Goal: Information Seeking & Learning: Learn about a topic

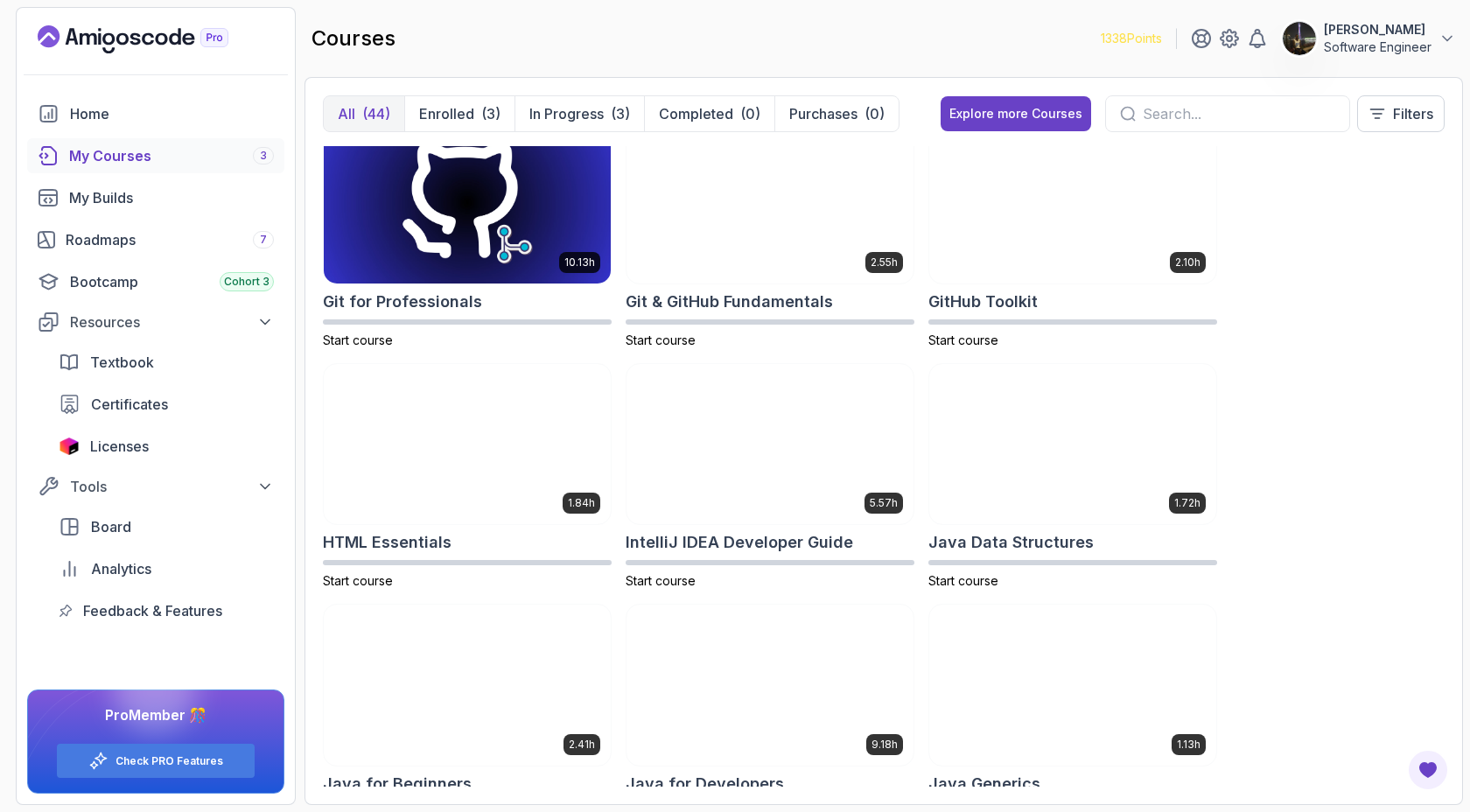
scroll to position [749, 0]
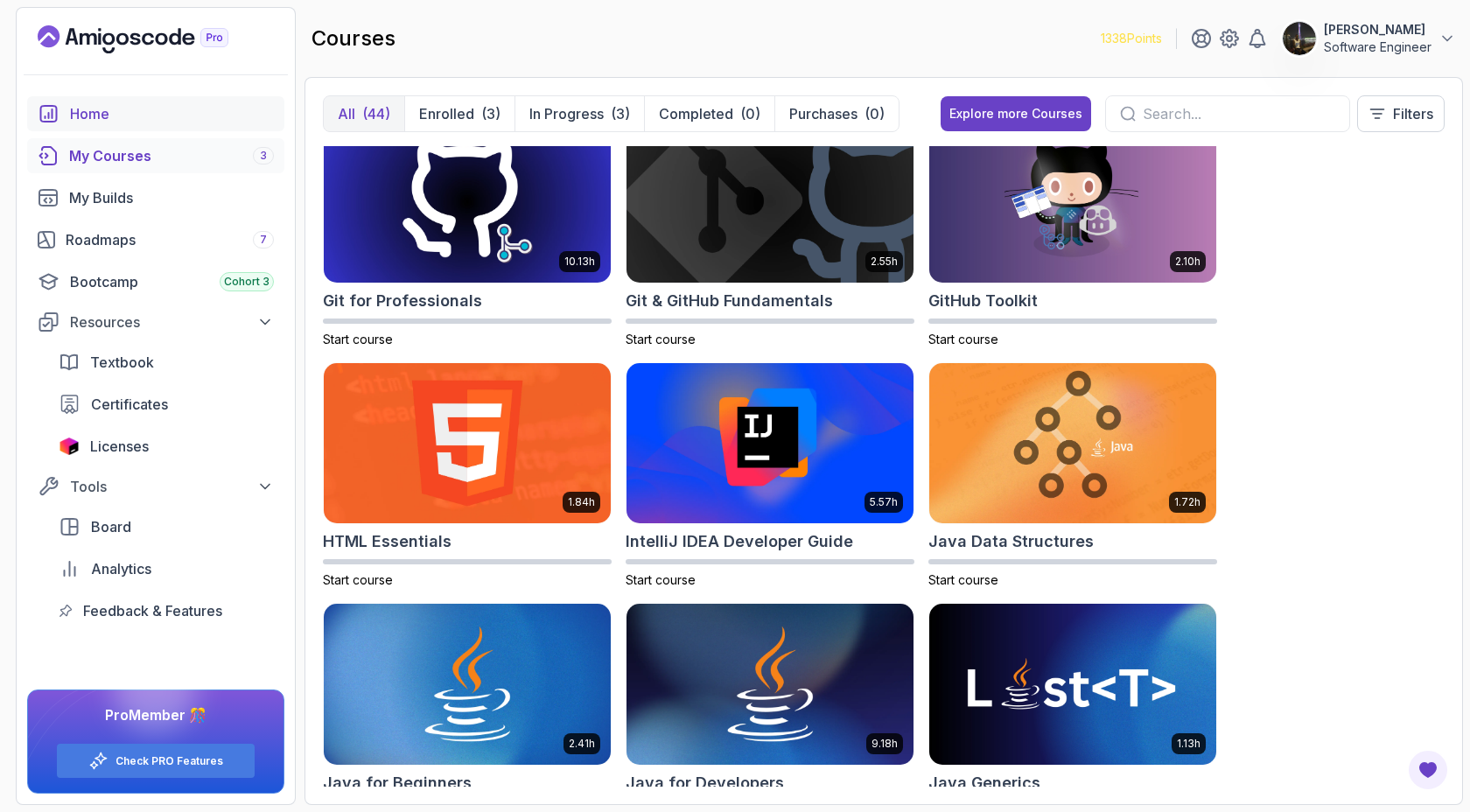
click at [119, 119] on div "Home" at bounding box center [172, 114] width 203 height 21
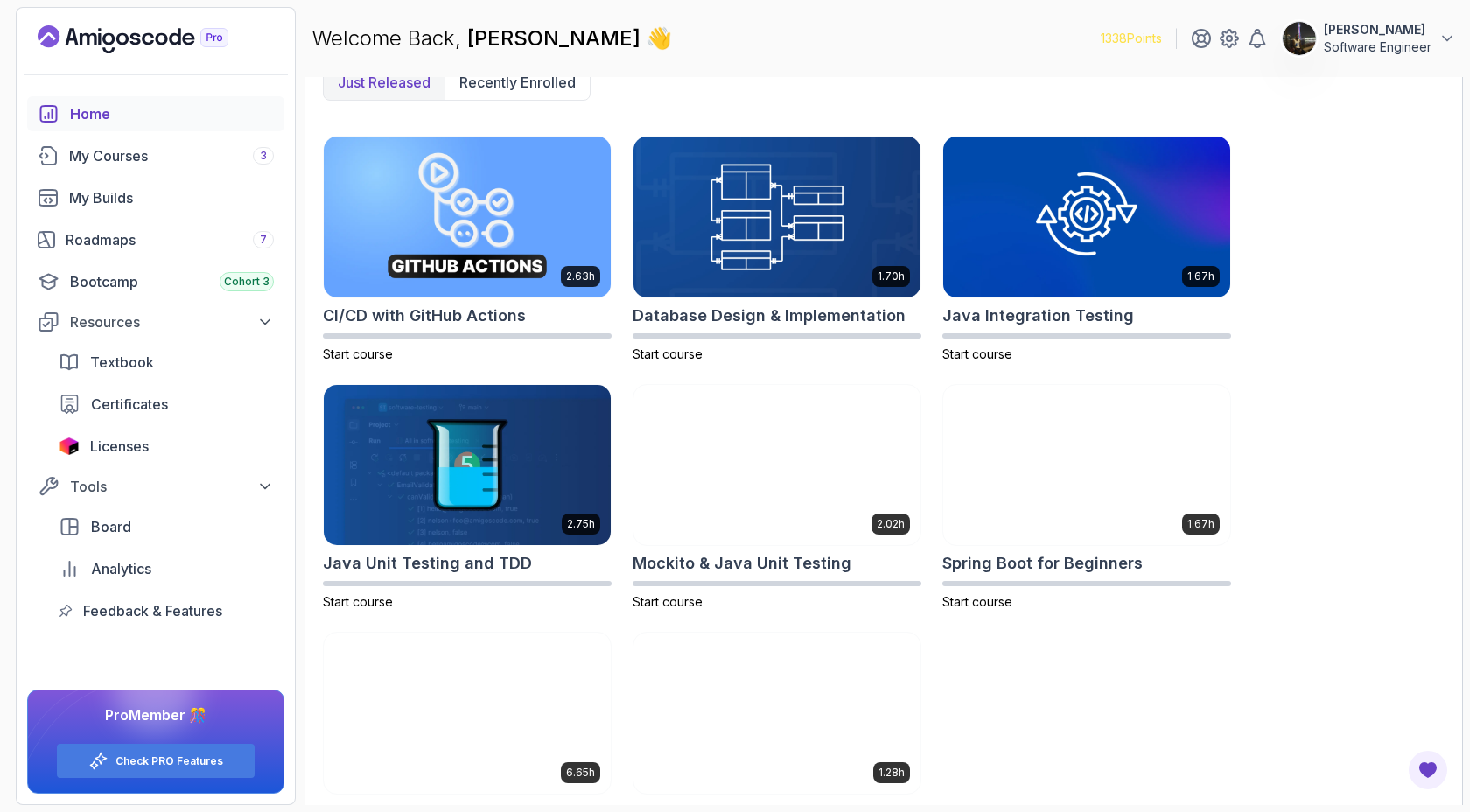
scroll to position [558, 0]
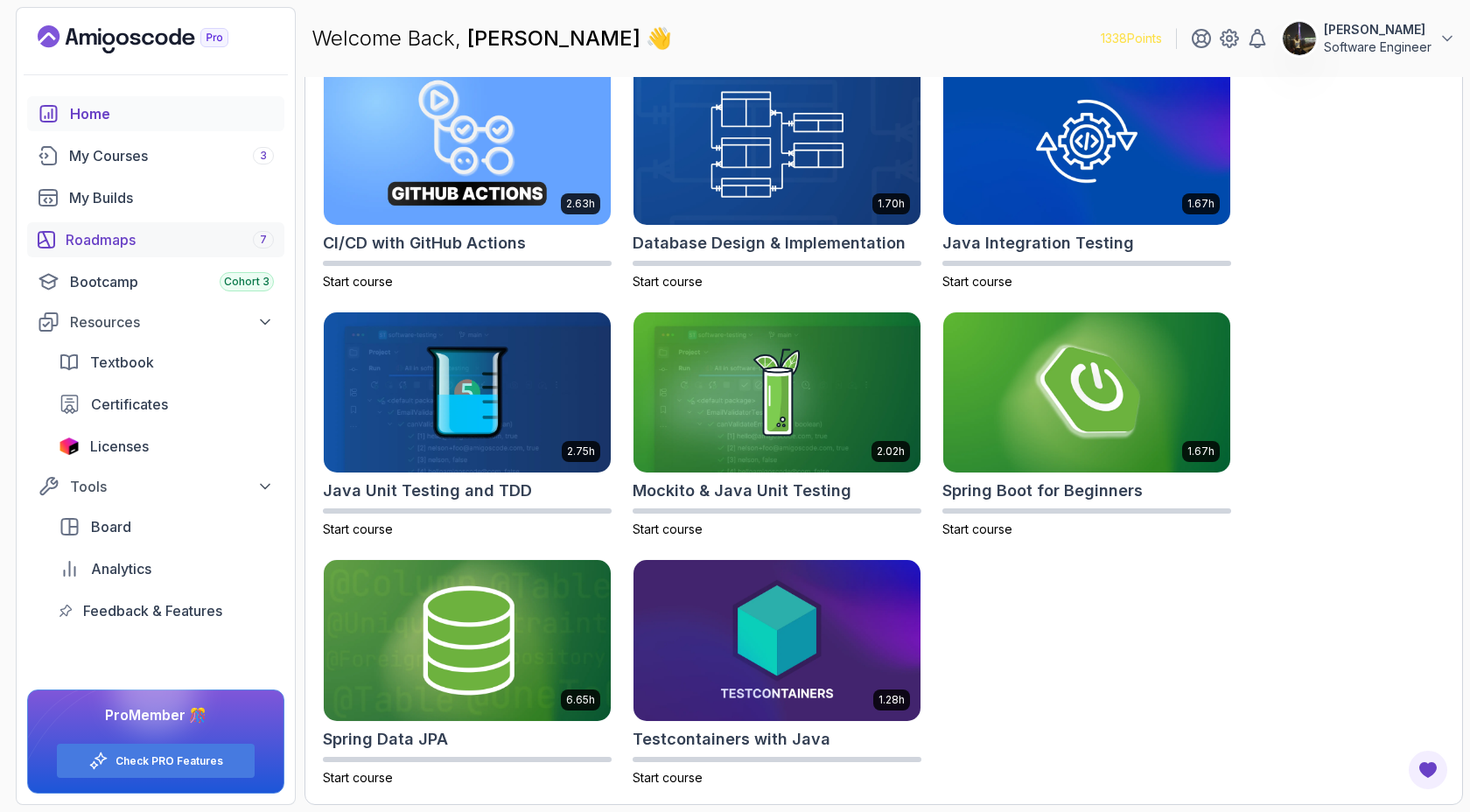
click at [130, 250] on link "Roadmaps 7" at bounding box center [156, 240] width 258 height 35
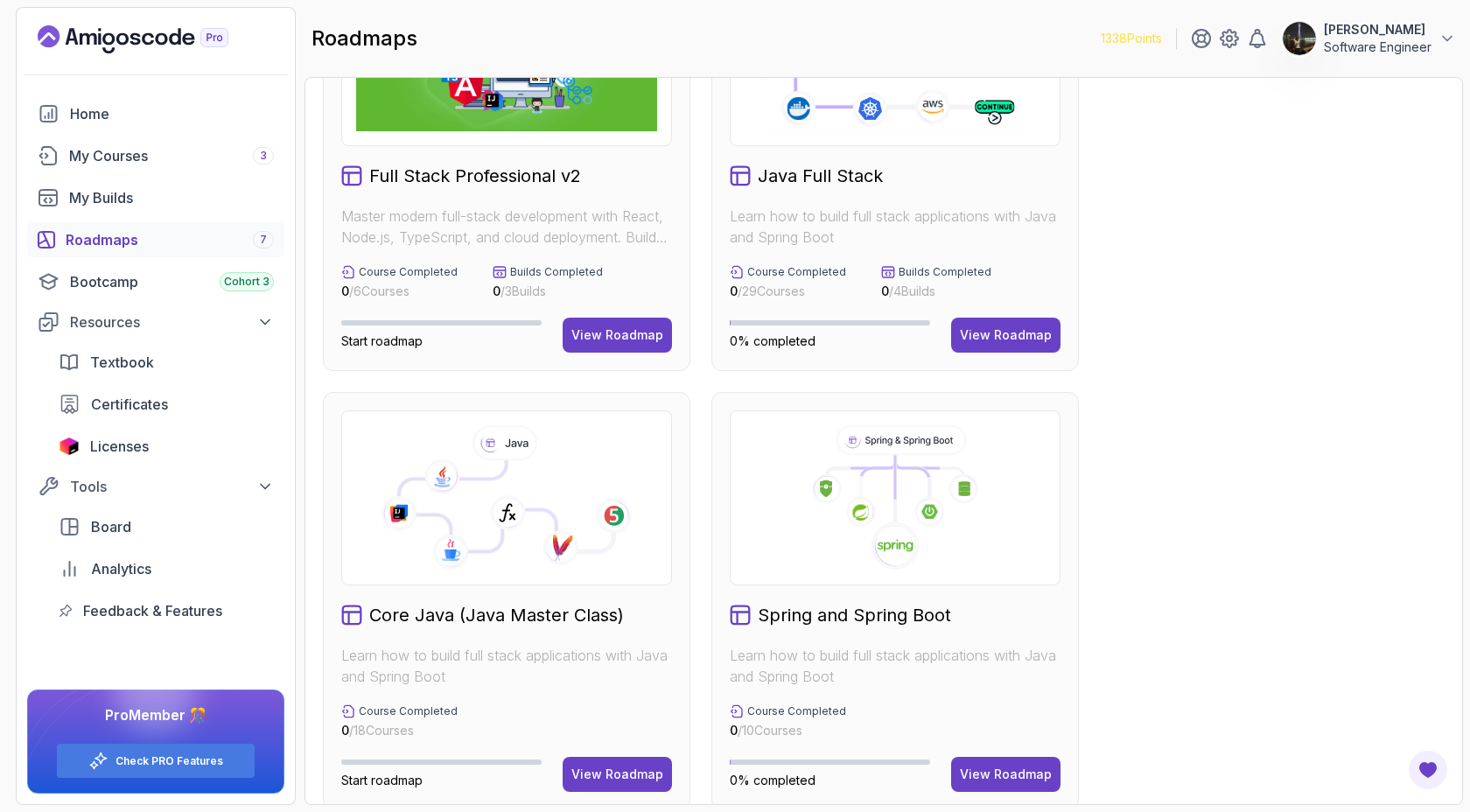
scroll to position [149, 0]
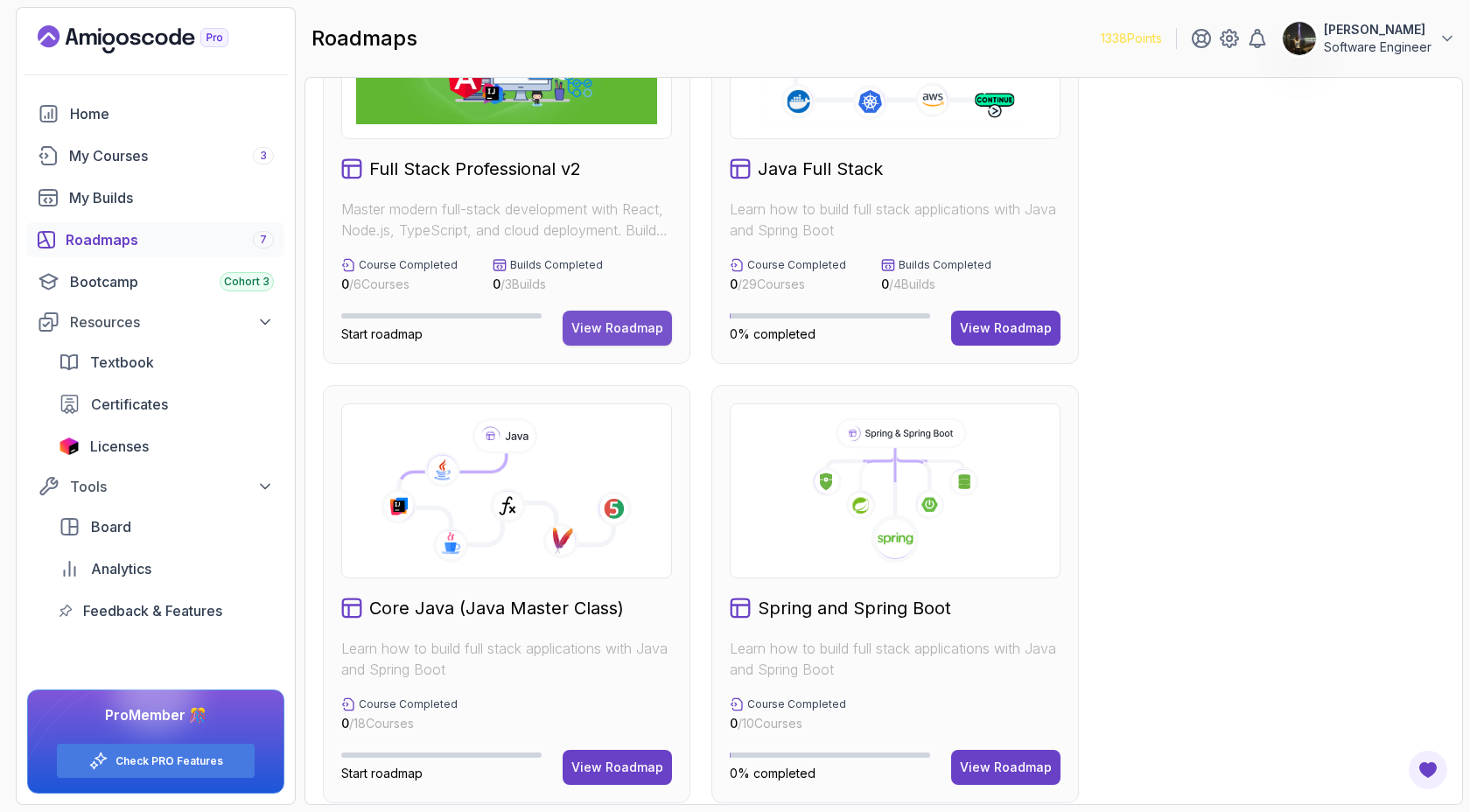
click at [637, 329] on div "View Roadmap" at bounding box center [617, 328] width 91 height 18
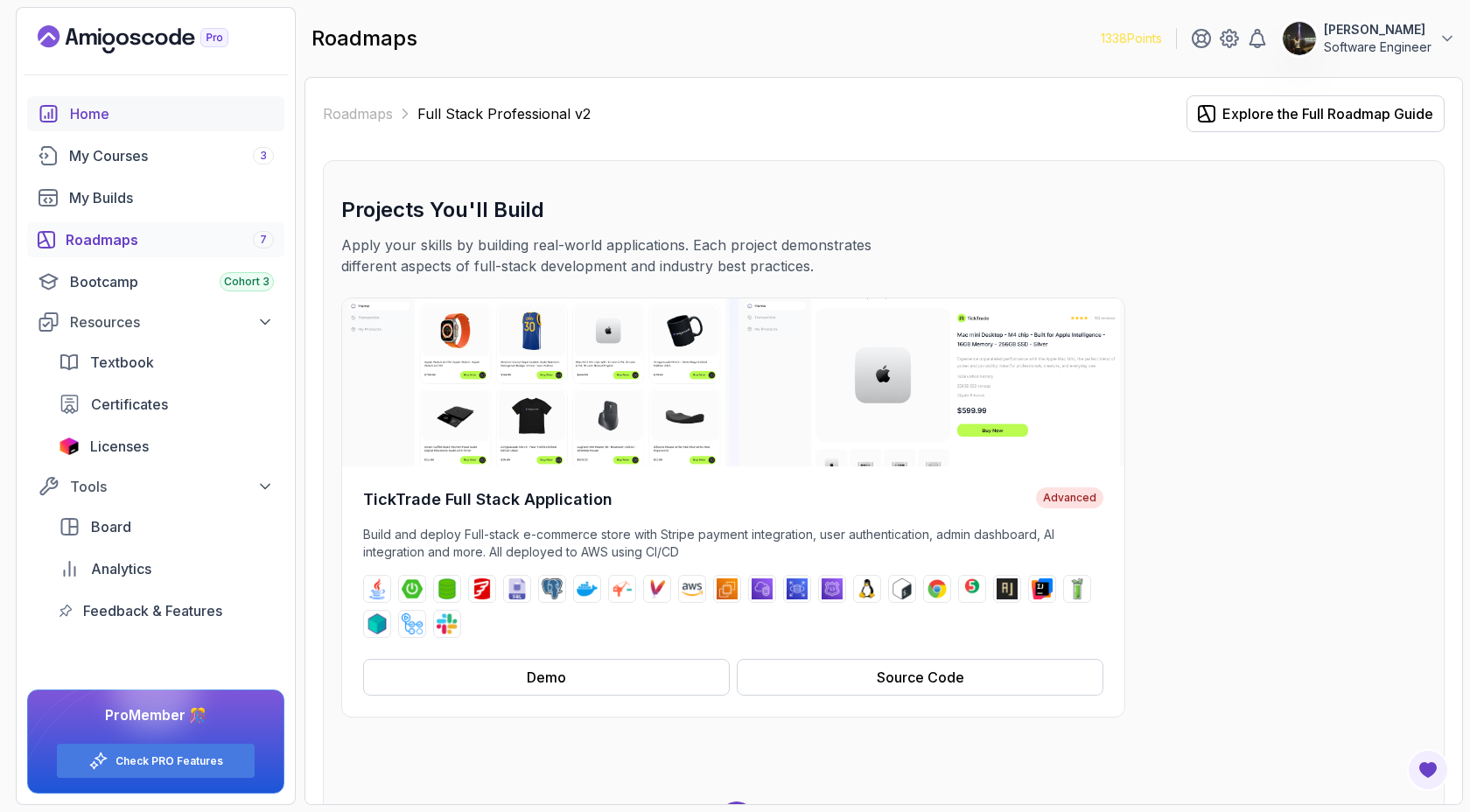
click at [102, 115] on div "Home" at bounding box center [172, 114] width 203 height 21
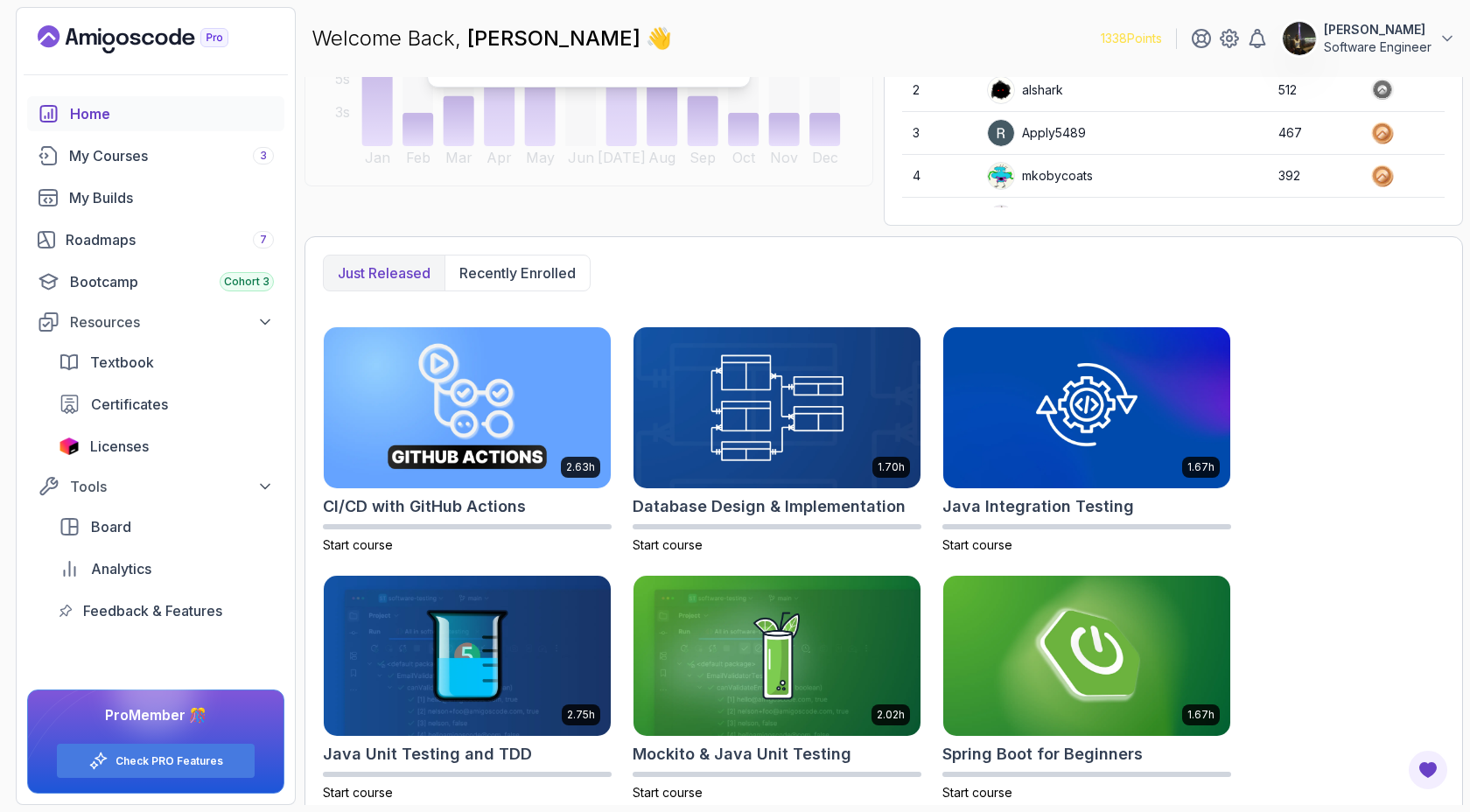
scroll to position [296, 0]
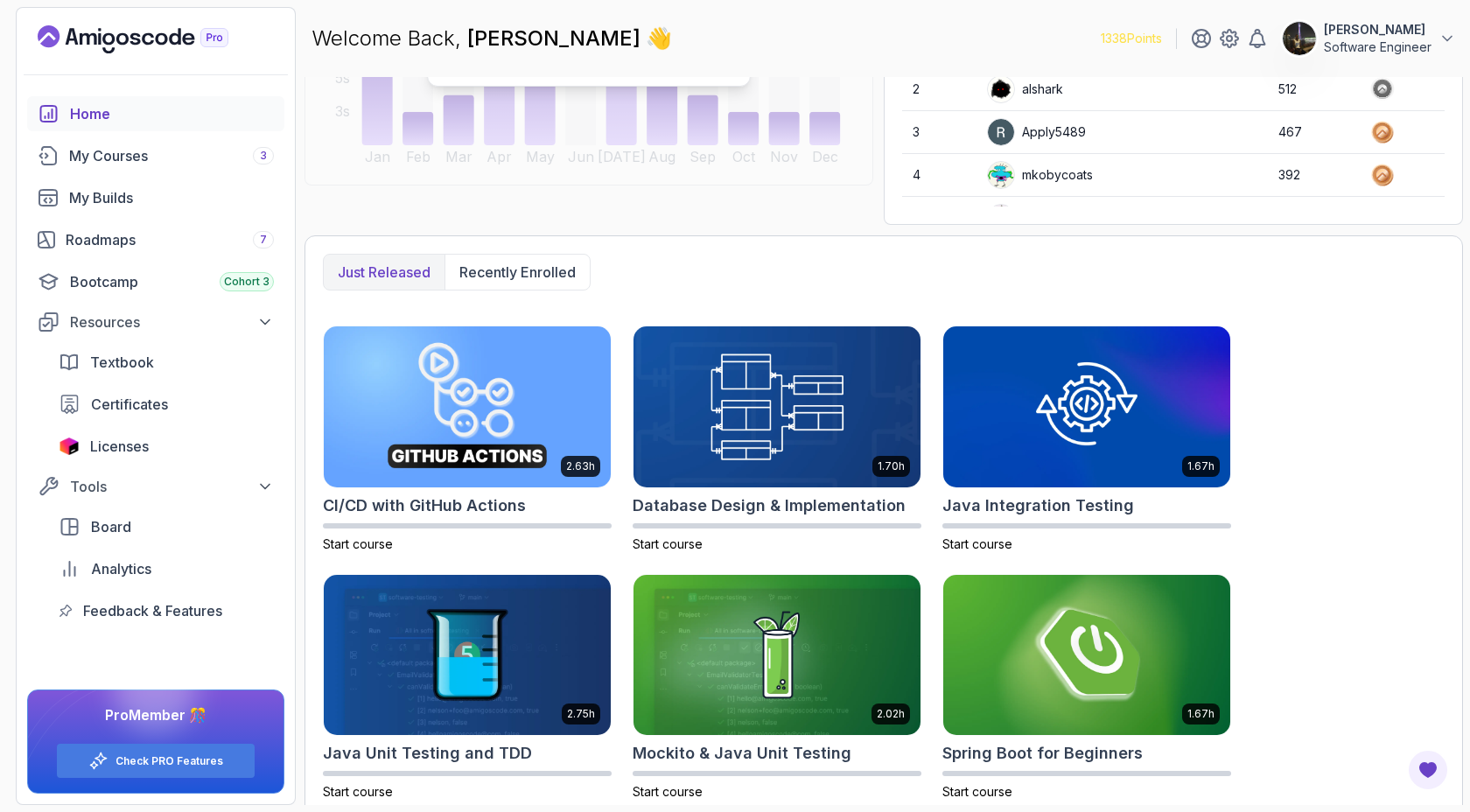
click at [1364, 456] on div "2.63h CI/CD with GitHub Actions Start course 1.70h Database Design & Implementa…" at bounding box center [884, 687] width 1122 height 723
